Goal: Information Seeking & Learning: Check status

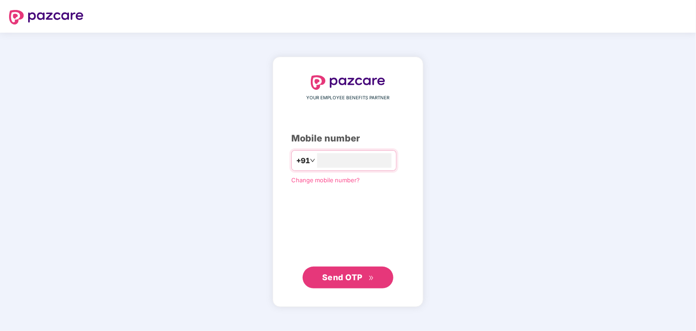
type input "**********"
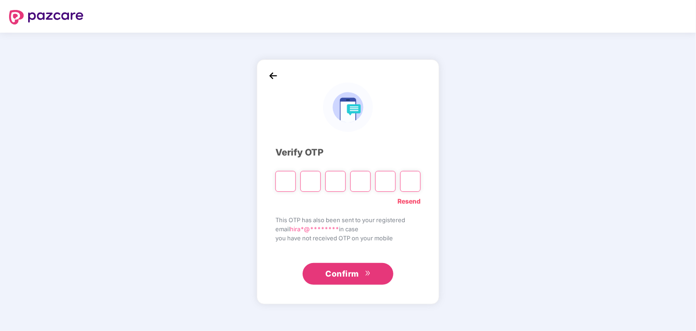
type input "*"
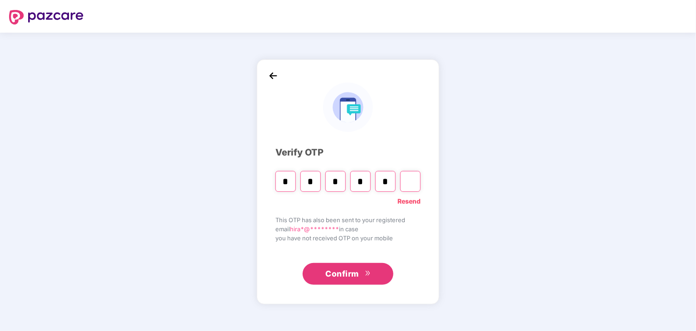
type input "*"
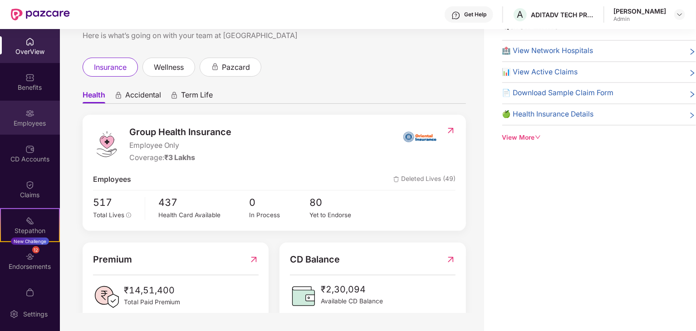
click at [29, 113] on img at bounding box center [29, 113] width 9 height 9
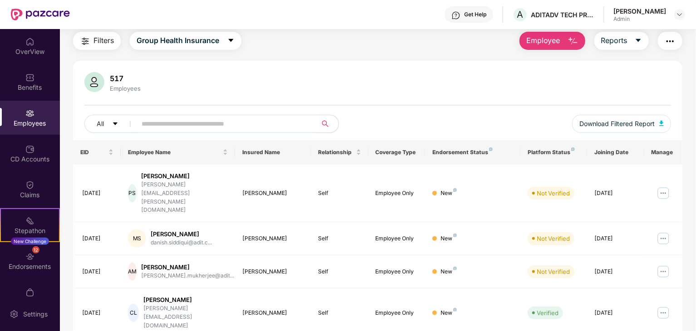
click at [142, 127] on input "text" at bounding box center [223, 124] width 163 height 14
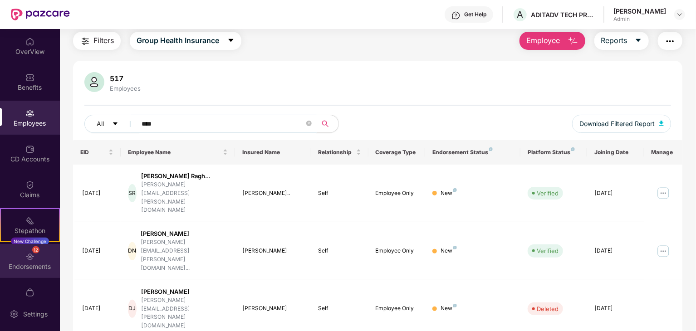
type input "****"
click at [38, 253] on div "12 Endorsements" at bounding box center [30, 261] width 60 height 34
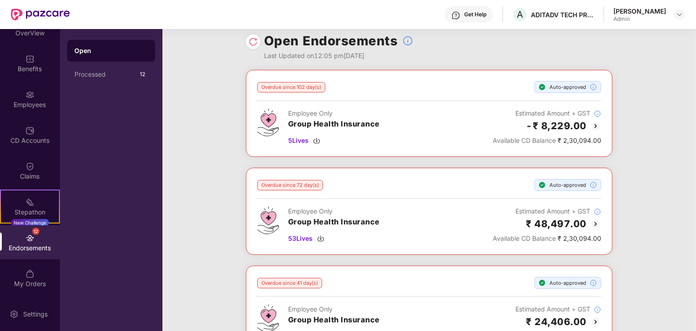
scroll to position [18, 0]
click at [35, 240] on div "12 Endorsements" at bounding box center [30, 243] width 60 height 34
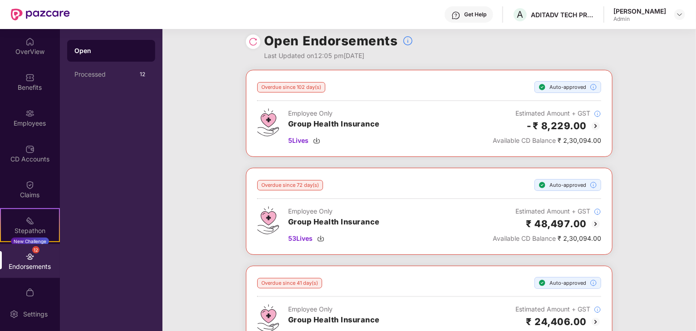
scroll to position [0, 0]
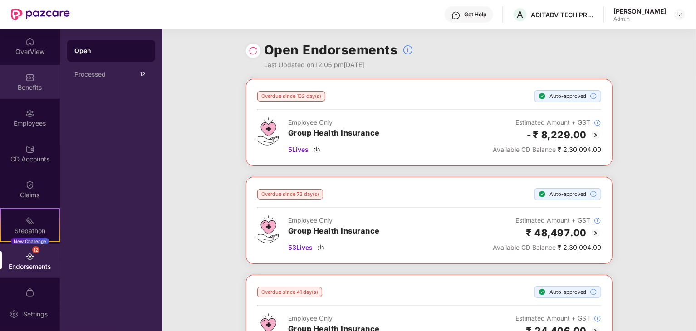
click at [34, 92] on div "Benefits" at bounding box center [30, 82] width 60 height 34
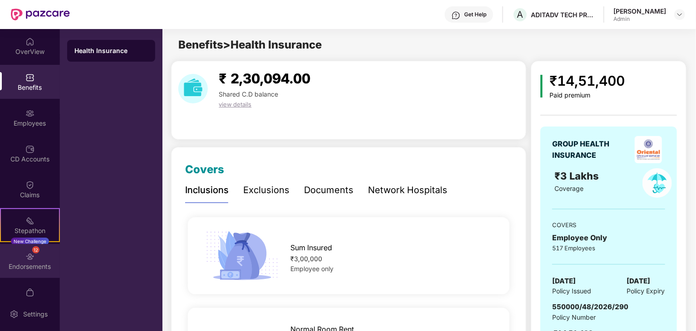
click at [25, 266] on div "Endorsements" at bounding box center [30, 266] width 60 height 9
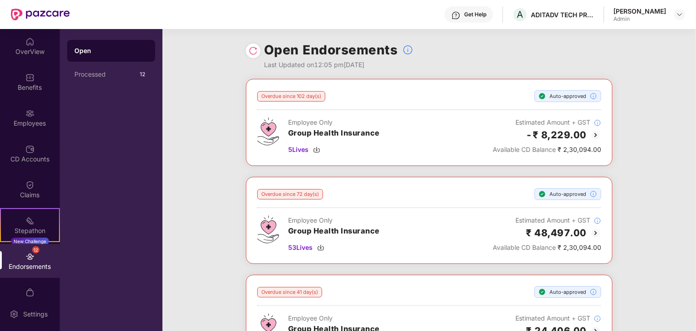
scroll to position [19, 0]
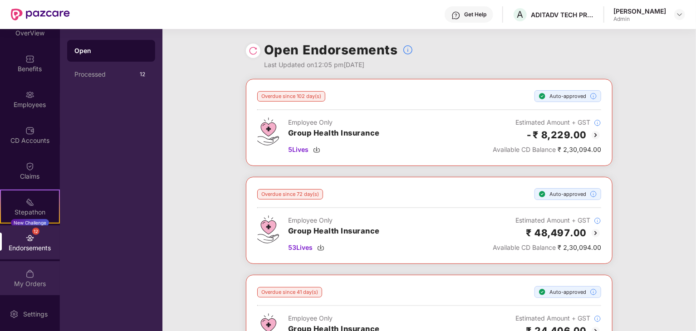
click at [25, 281] on div "My Orders" at bounding box center [30, 283] width 60 height 9
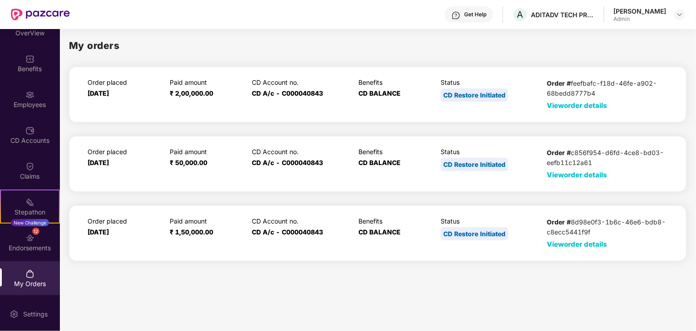
scroll to position [0, 0]
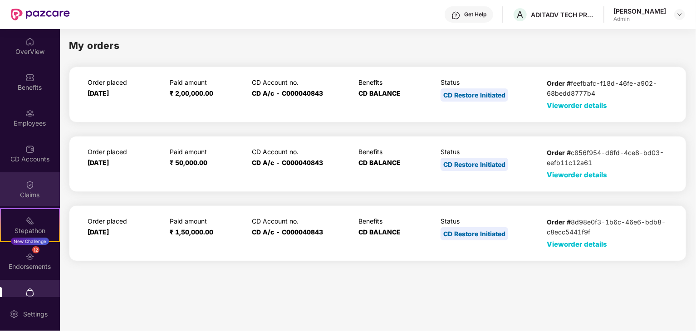
click at [27, 201] on div "Claims" at bounding box center [30, 189] width 60 height 34
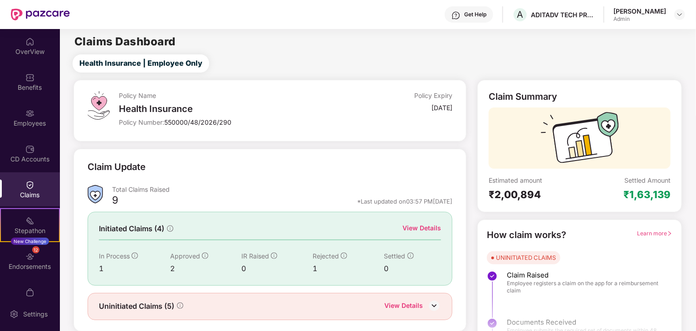
scroll to position [24, 0]
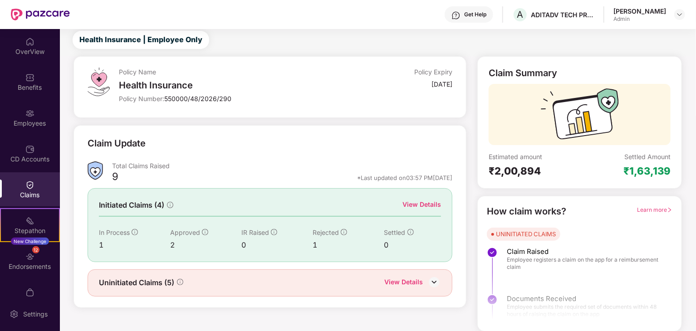
click at [401, 282] on div "View Details" at bounding box center [403, 283] width 39 height 12
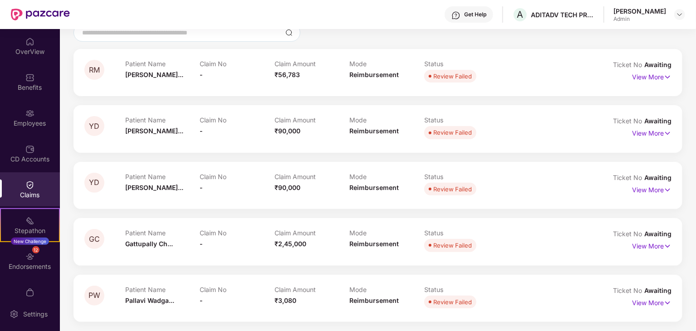
scroll to position [0, 0]
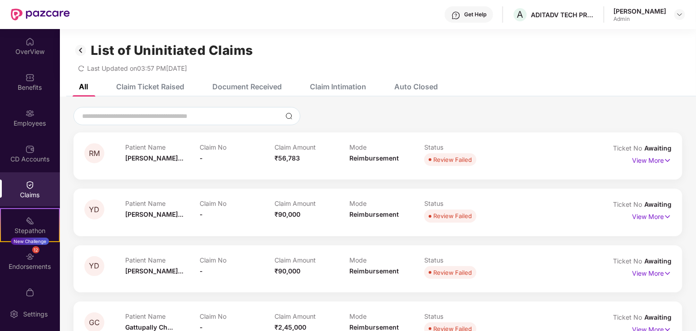
click at [176, 80] on div "Claim Ticket Raised" at bounding box center [144, 87] width 82 height 20
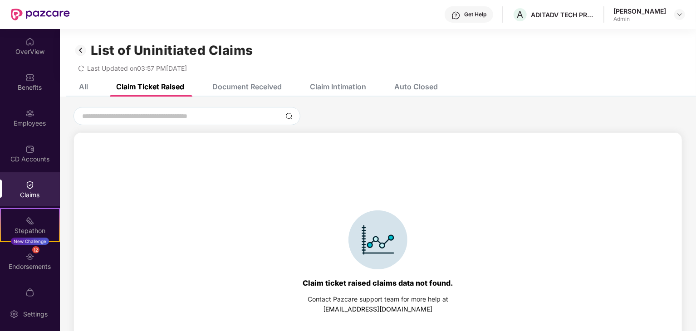
click at [224, 86] on div "Document Received" at bounding box center [246, 86] width 69 height 9
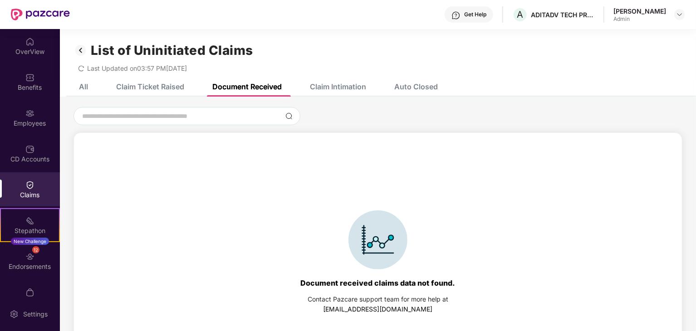
click at [339, 88] on div "Claim Intimation" at bounding box center [338, 86] width 56 height 9
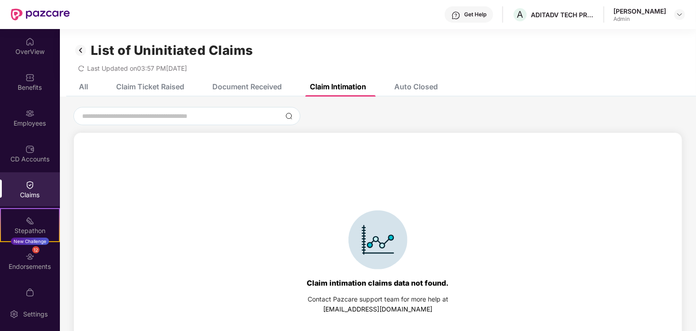
click at [428, 88] on div "Auto Closed" at bounding box center [416, 86] width 44 height 9
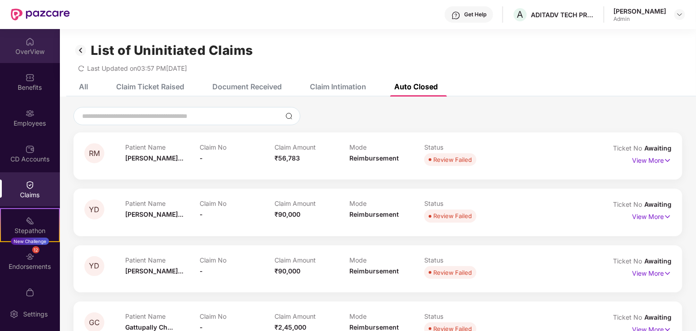
click at [29, 54] on div "OverView" at bounding box center [30, 51] width 60 height 9
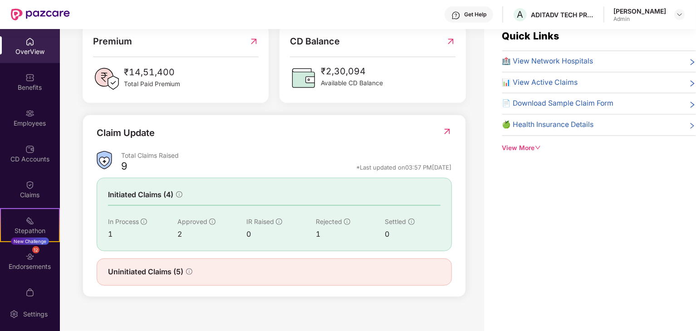
scroll to position [29, 0]
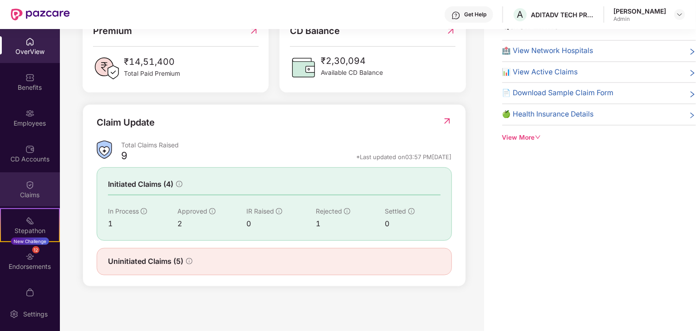
click at [31, 184] on img at bounding box center [29, 185] width 9 height 9
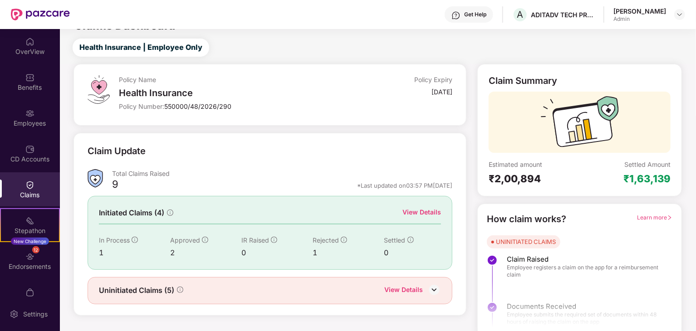
scroll to position [24, 0]
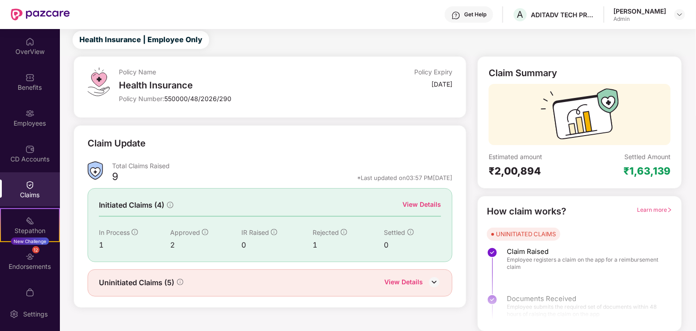
click at [415, 213] on div "Initiated Claims (4) View Details In Process 1 Approved 2 IR Raised 0 Rejected …" at bounding box center [270, 224] width 365 height 73
click at [416, 210] on div "View Details" at bounding box center [421, 205] width 39 height 11
click at [416, 207] on div "View Details" at bounding box center [421, 205] width 39 height 10
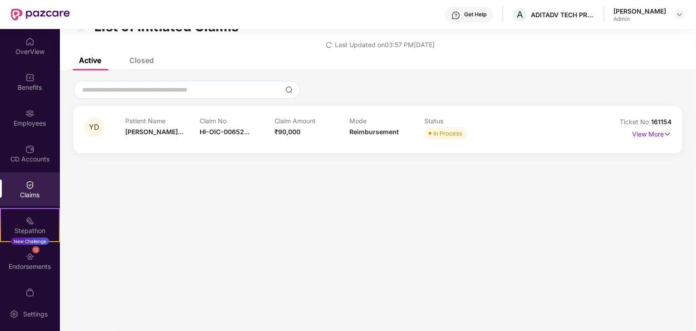
scroll to position [29, 0]
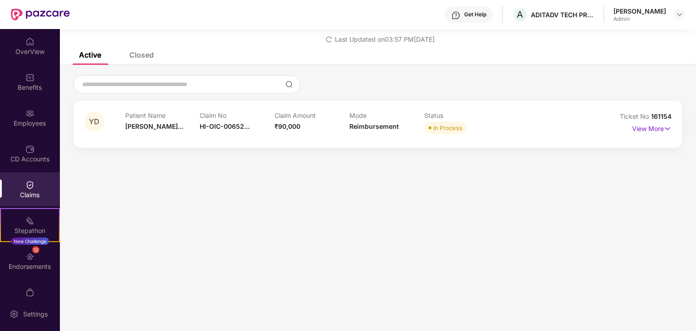
click at [39, 184] on div "Claims" at bounding box center [30, 189] width 60 height 34
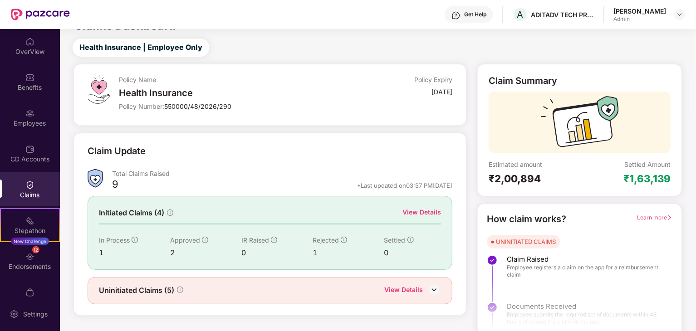
scroll to position [24, 0]
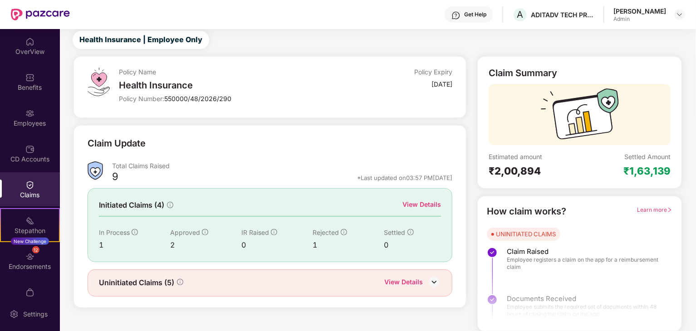
click at [655, 171] on div "₹1,63,139" at bounding box center [646, 171] width 47 height 13
click at [528, 171] on div "₹2,00,894" at bounding box center [534, 171] width 91 height 13
drag, startPoint x: 528, startPoint y: 171, endPoint x: 554, endPoint y: 170, distance: 26.3
click at [528, 171] on div "₹2,00,894" at bounding box center [534, 171] width 91 height 13
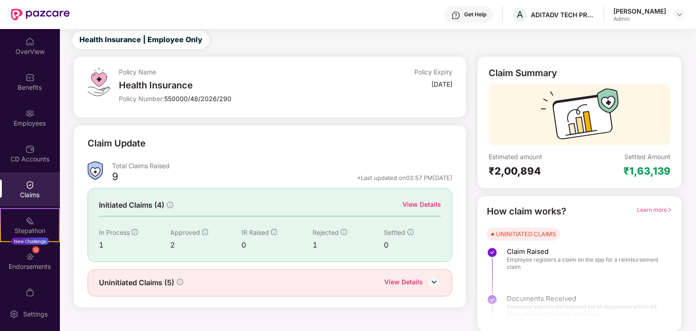
click at [656, 155] on div "Settled Amount" at bounding box center [647, 156] width 46 height 9
click at [418, 202] on div "View Details" at bounding box center [421, 205] width 39 height 10
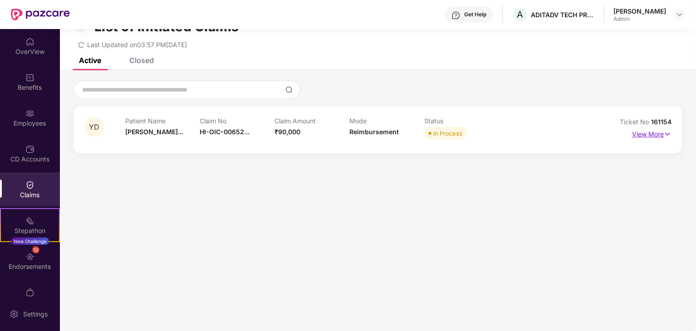
click at [667, 130] on img at bounding box center [668, 134] width 8 height 10
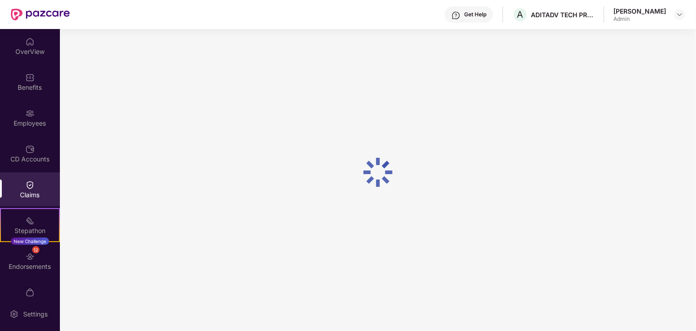
scroll to position [24, 0]
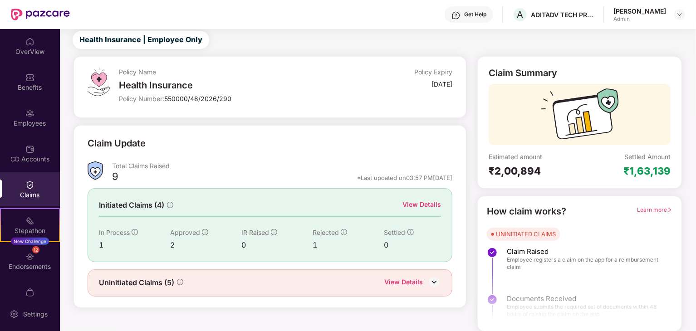
click at [414, 278] on div "View Details" at bounding box center [403, 283] width 39 height 12
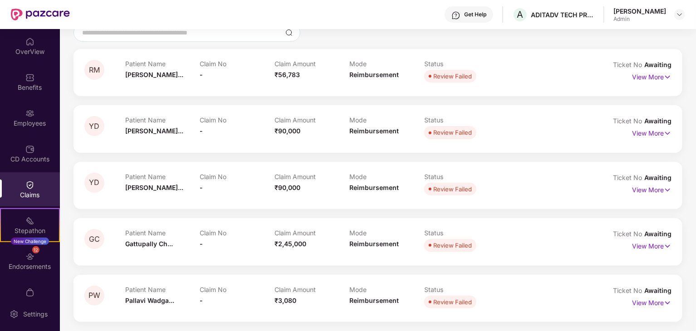
scroll to position [0, 0]
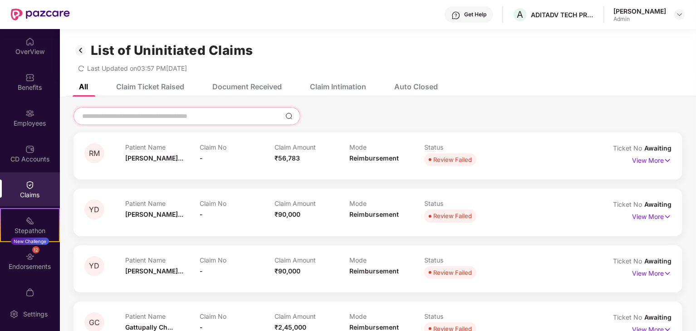
click at [171, 115] on input at bounding box center [181, 117] width 201 height 10
click at [269, 91] on div "Document Received" at bounding box center [246, 86] width 69 height 9
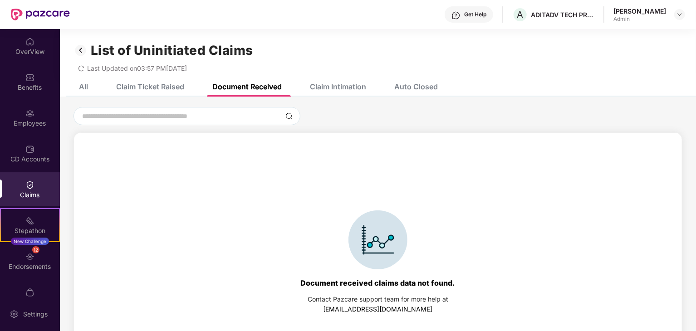
click at [142, 84] on div "Claim Ticket Raised" at bounding box center [150, 86] width 68 height 9
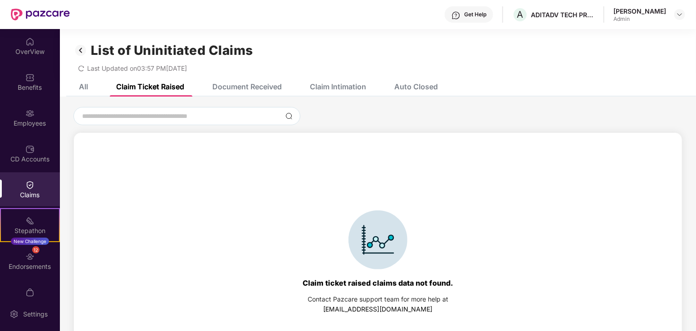
click at [335, 75] on div "List of Uninitiated Claims Last Updated on 03:57 PM, 05 Sep 2025" at bounding box center [378, 53] width 636 height 48
click at [335, 98] on div "RM Patient Name Rekha Modhvad... Claim No - Claim Amount ₹56,783 Mode Reimburse…" at bounding box center [378, 235] width 636 height 276
click at [333, 86] on div "Claim Intimation" at bounding box center [338, 86] width 56 height 9
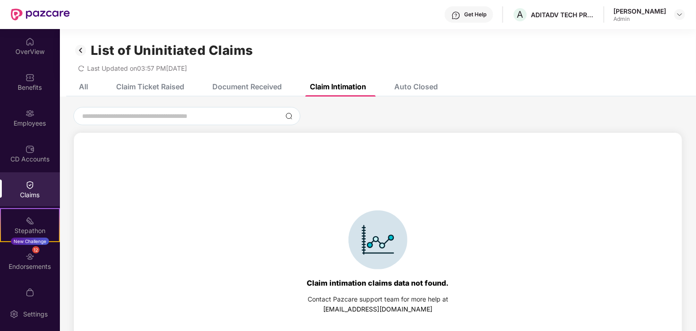
click at [447, 84] on div "All Claim Ticket Raised Document Received Claim Intimation Auto Closed" at bounding box center [378, 87] width 636 height 20
click at [408, 84] on div "Auto Closed" at bounding box center [416, 86] width 44 height 9
